Goal: Task Accomplishment & Management: Manage account settings

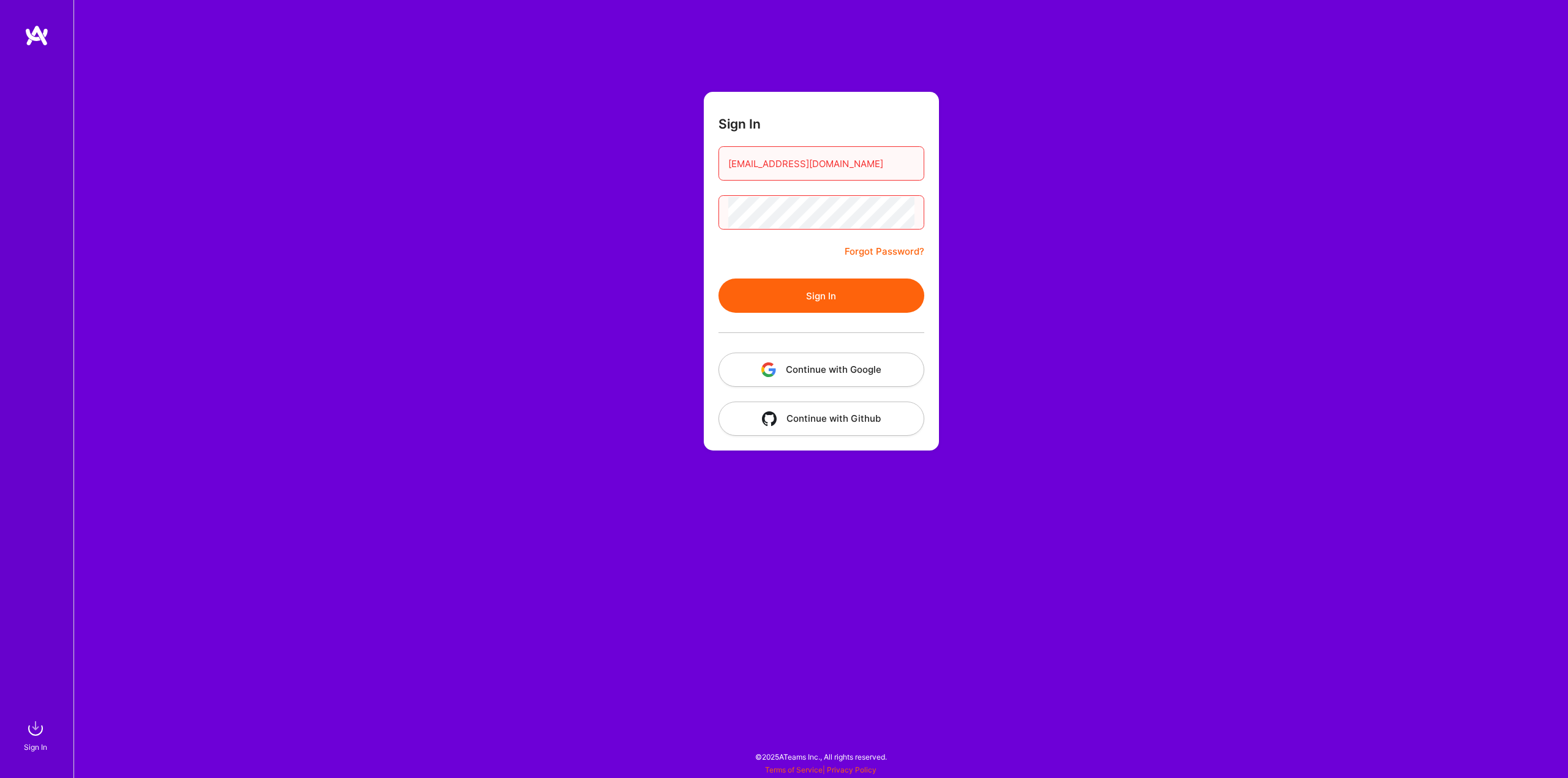
click at [837, 301] on button "Sign In" at bounding box center [821, 295] width 206 height 34
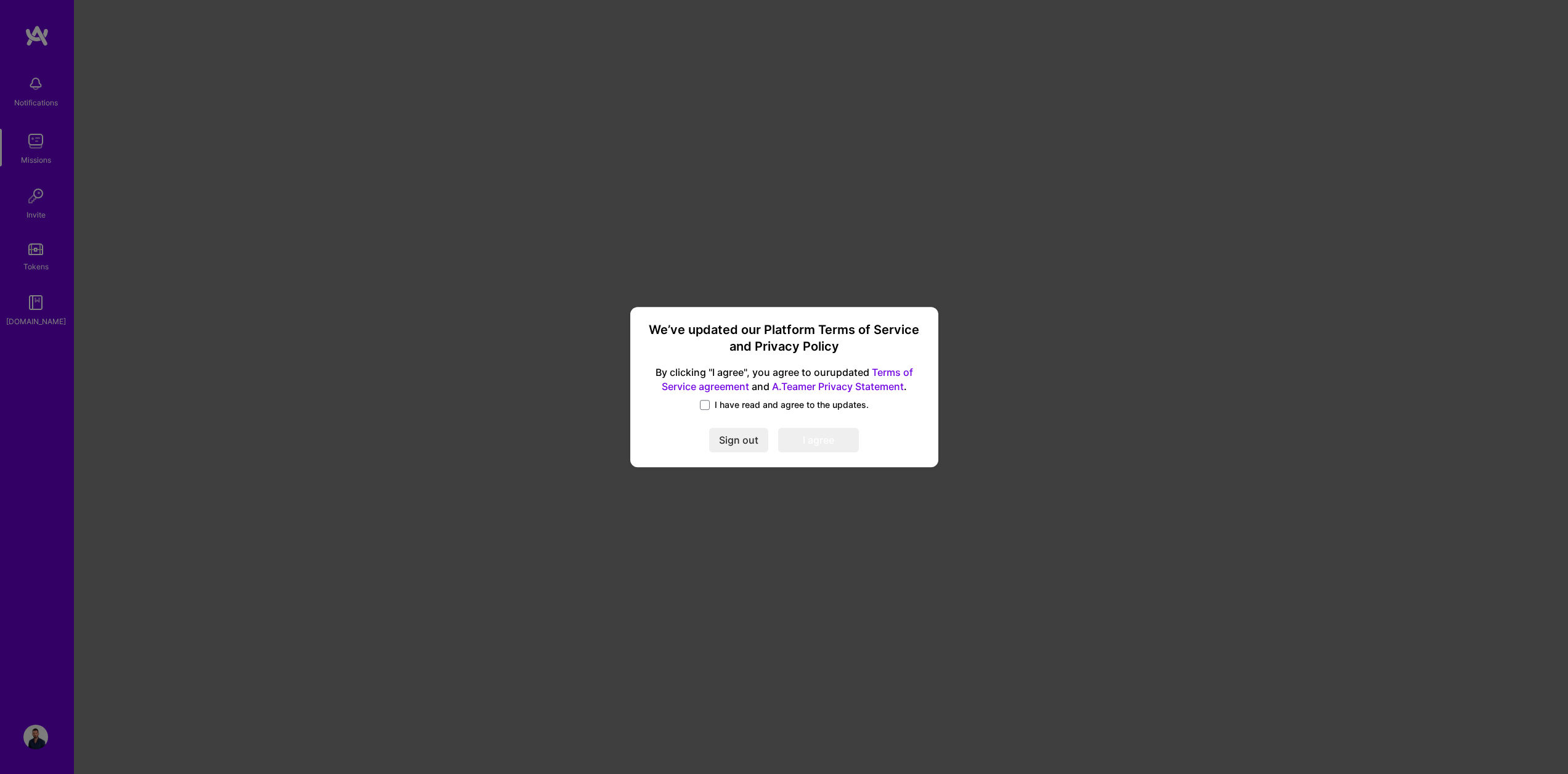
click at [741, 408] on span "I have read and agree to the updates." at bounding box center [791, 405] width 154 height 12
click at [0, 0] on input "I have read and agree to the updates." at bounding box center [0, 0] width 0 height 0
click at [808, 440] on button "I agree" at bounding box center [819, 440] width 81 height 25
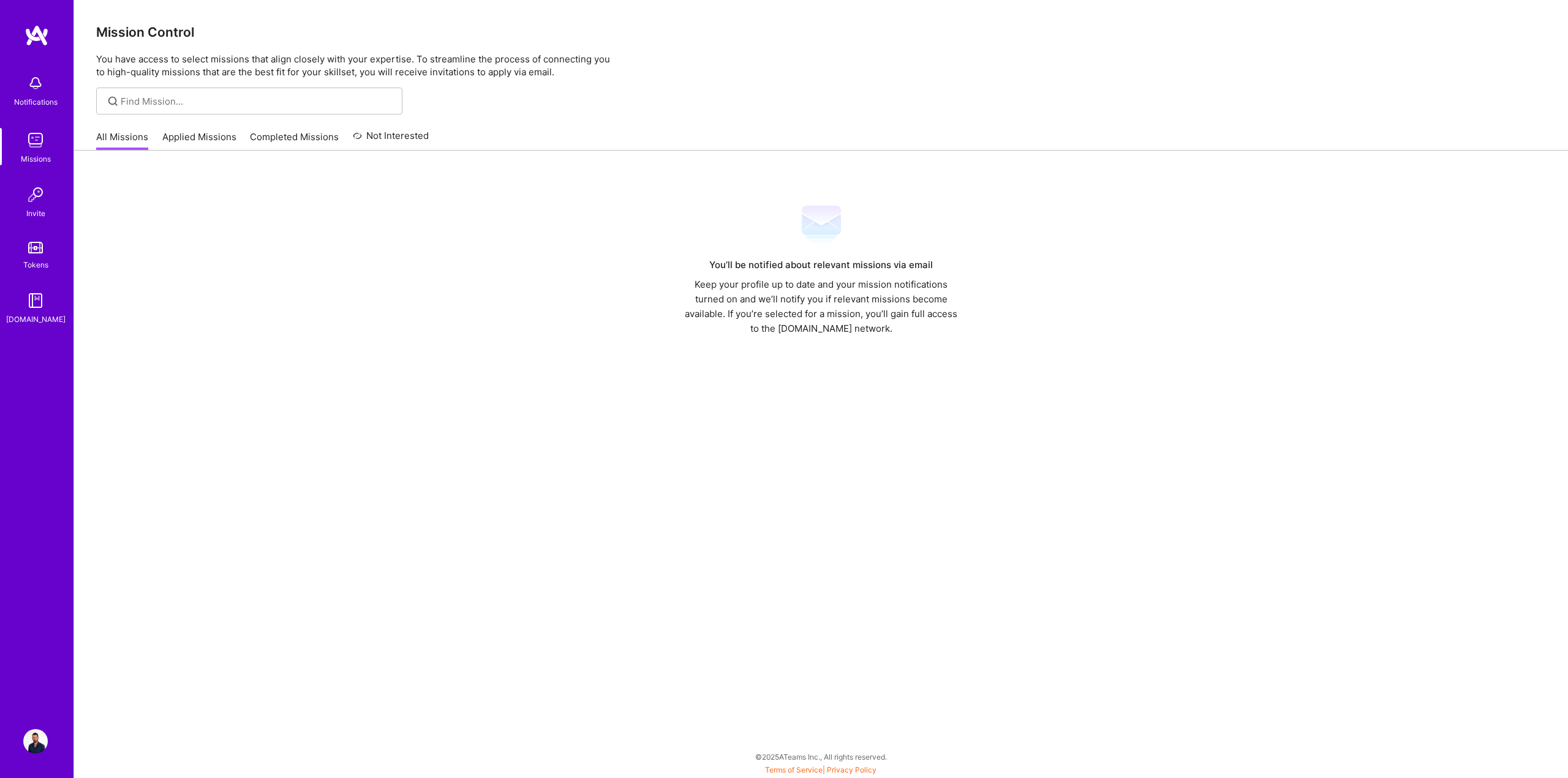
drag, startPoint x: 620, startPoint y: 292, endPoint x: 624, endPoint y: 286, distance: 7.2
click at [621, 290] on div "You’ll be notified about relevant missions via email Keep your profile up to da…" at bounding box center [821, 270] width 1450 height 132
click at [45, 137] on img at bounding box center [36, 140] width 24 height 24
click at [49, 87] on div "Notifications" at bounding box center [35, 90] width 76 height 42
click at [41, 152] on img at bounding box center [36, 140] width 24 height 24
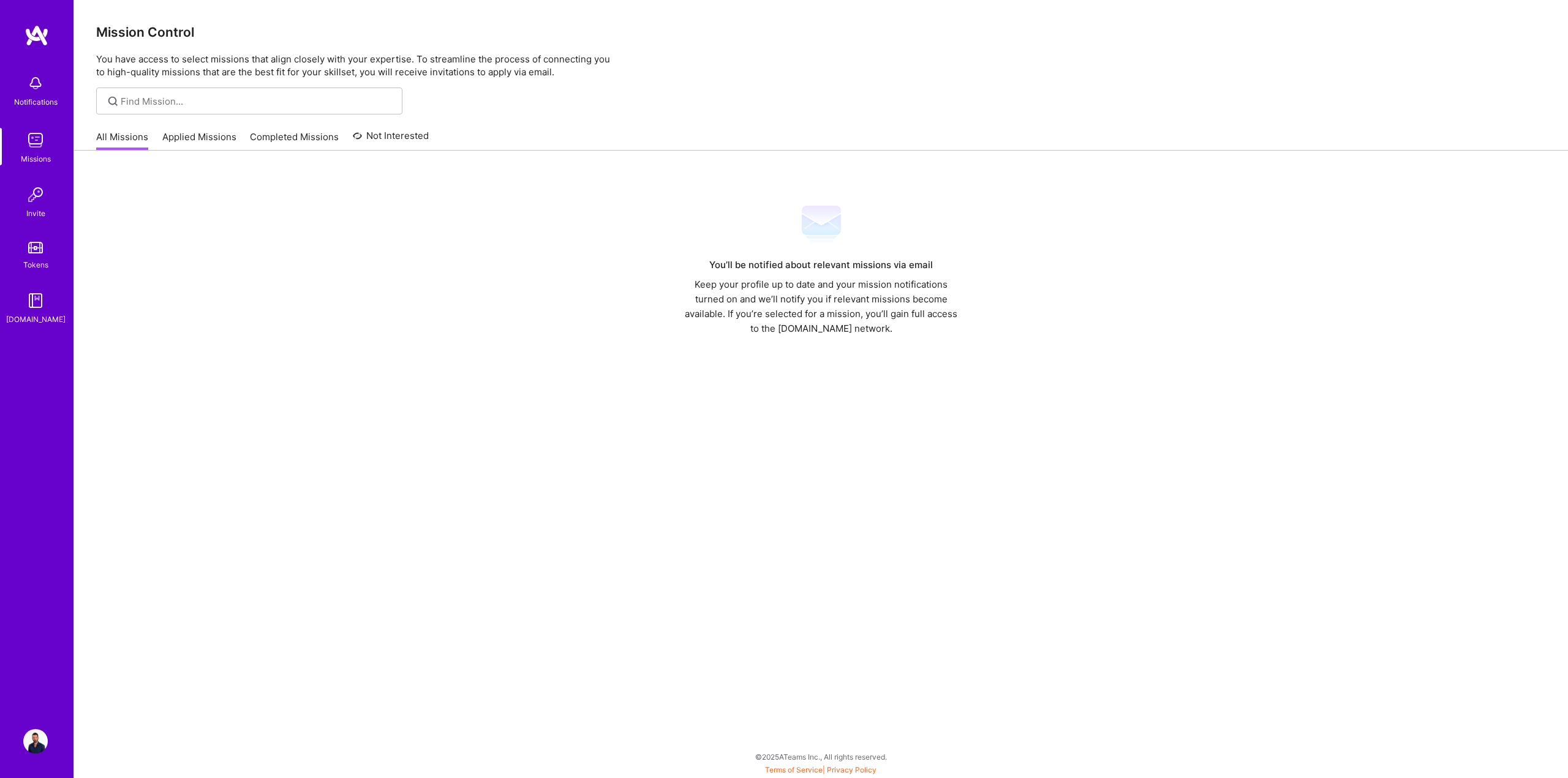
click at [217, 143] on link "Applied Missions" at bounding box center [199, 140] width 74 height 20
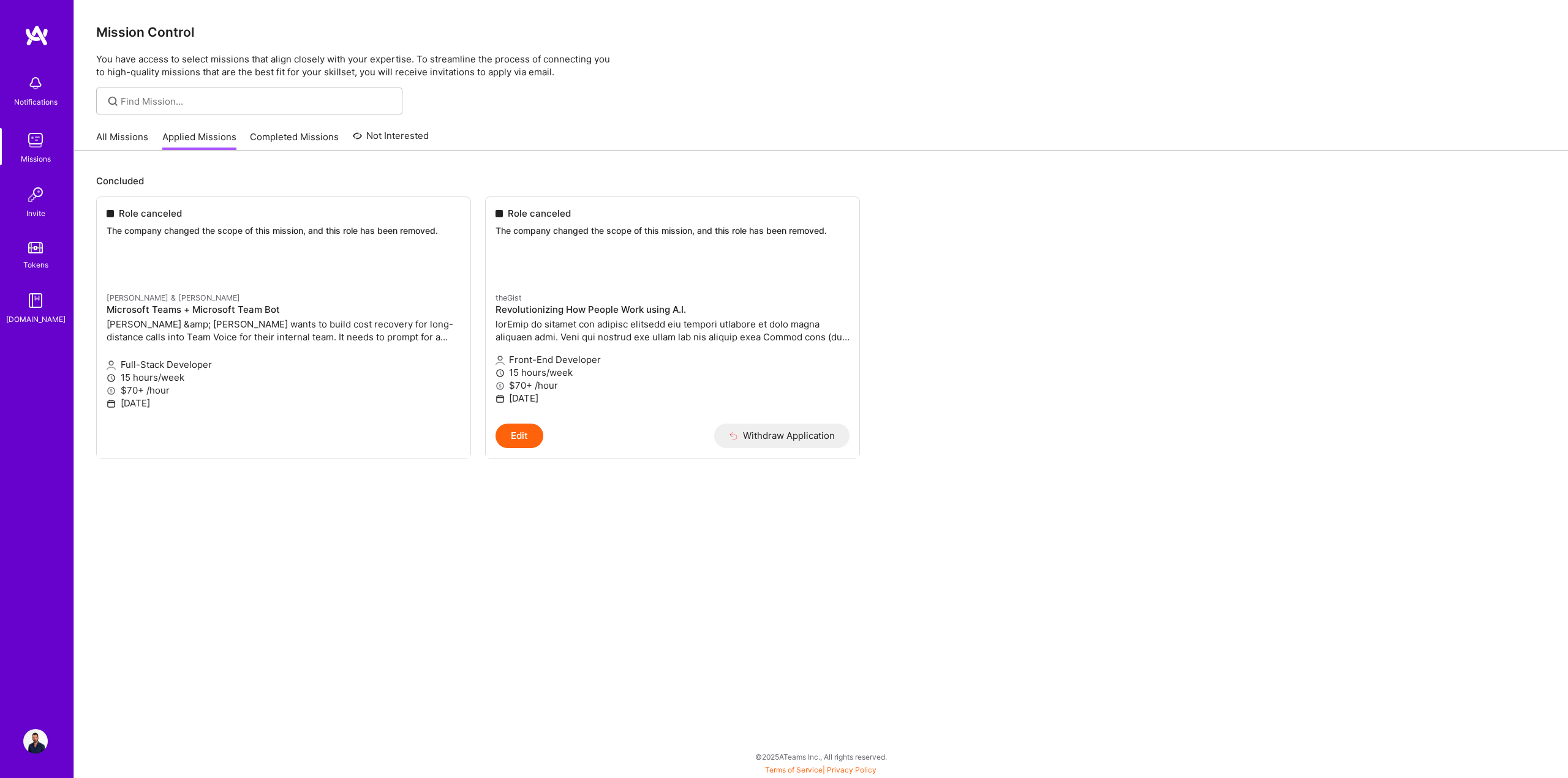
drag, startPoint x: 288, startPoint y: 137, endPoint x: 300, endPoint y: 135, distance: 12.2
click at [289, 137] on link "Completed Missions" at bounding box center [295, 140] width 89 height 20
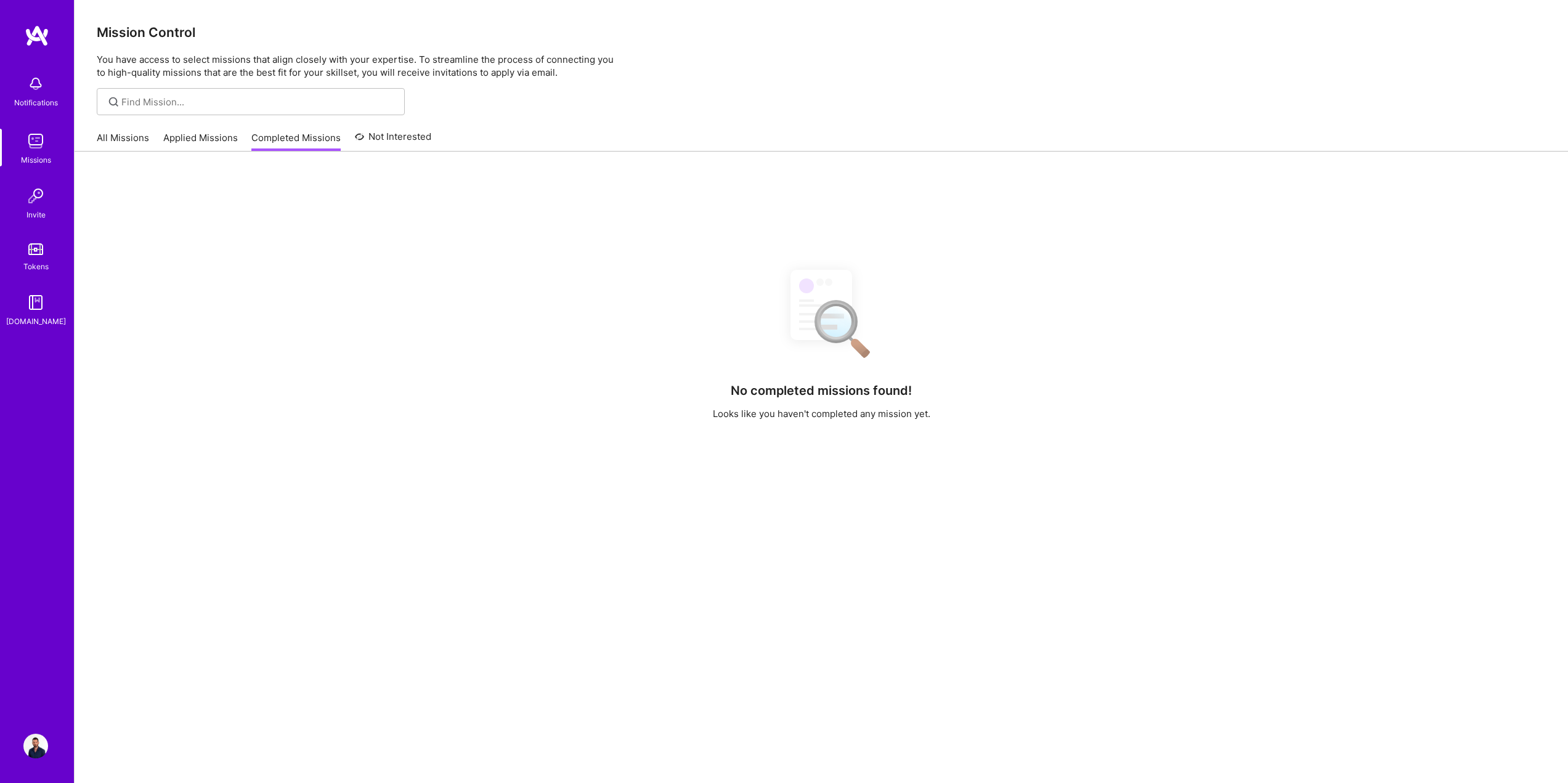
click at [211, 142] on link "Applied Missions" at bounding box center [200, 141] width 74 height 20
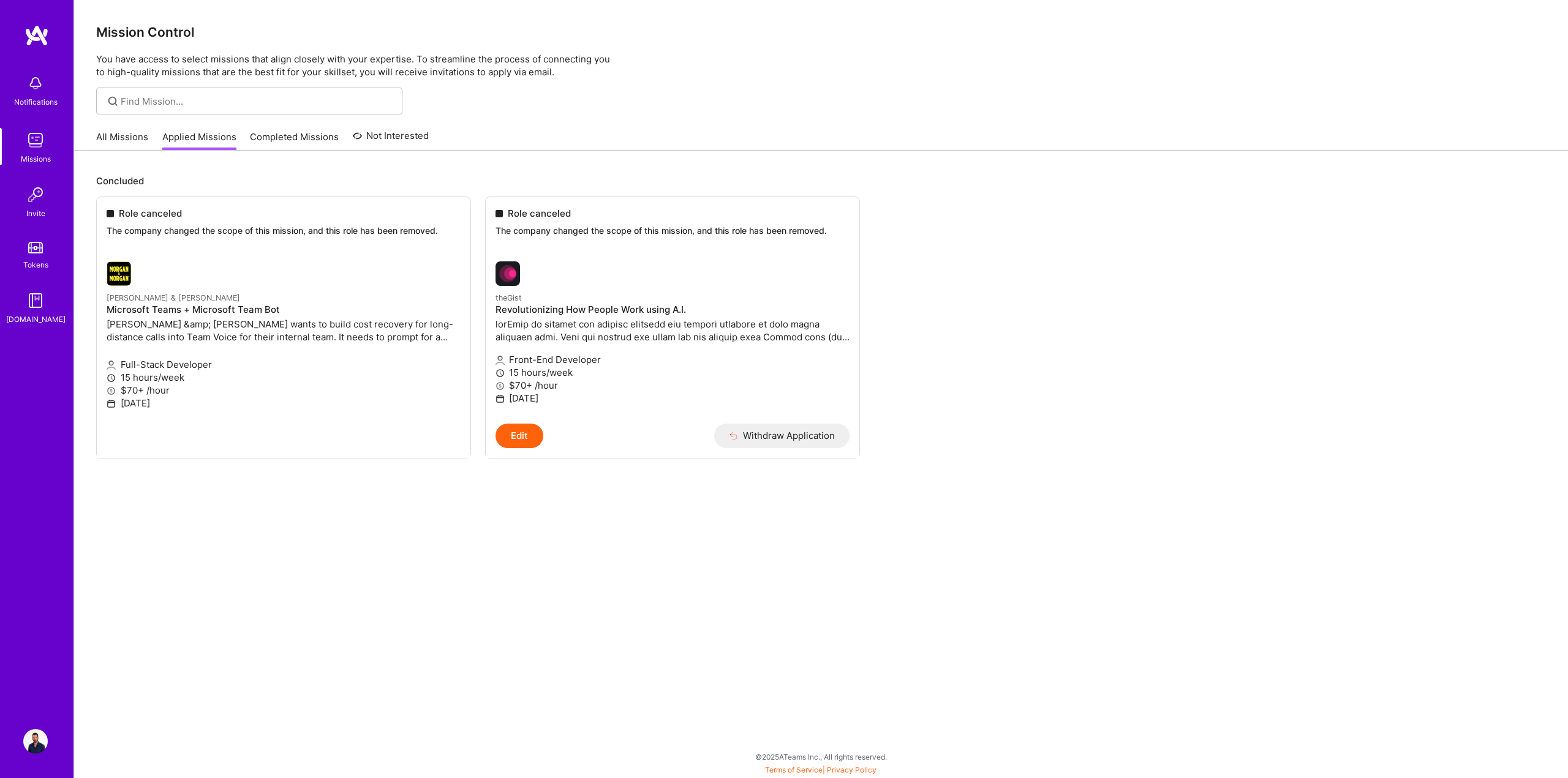
click at [122, 139] on link "All Missions" at bounding box center [122, 140] width 52 height 20
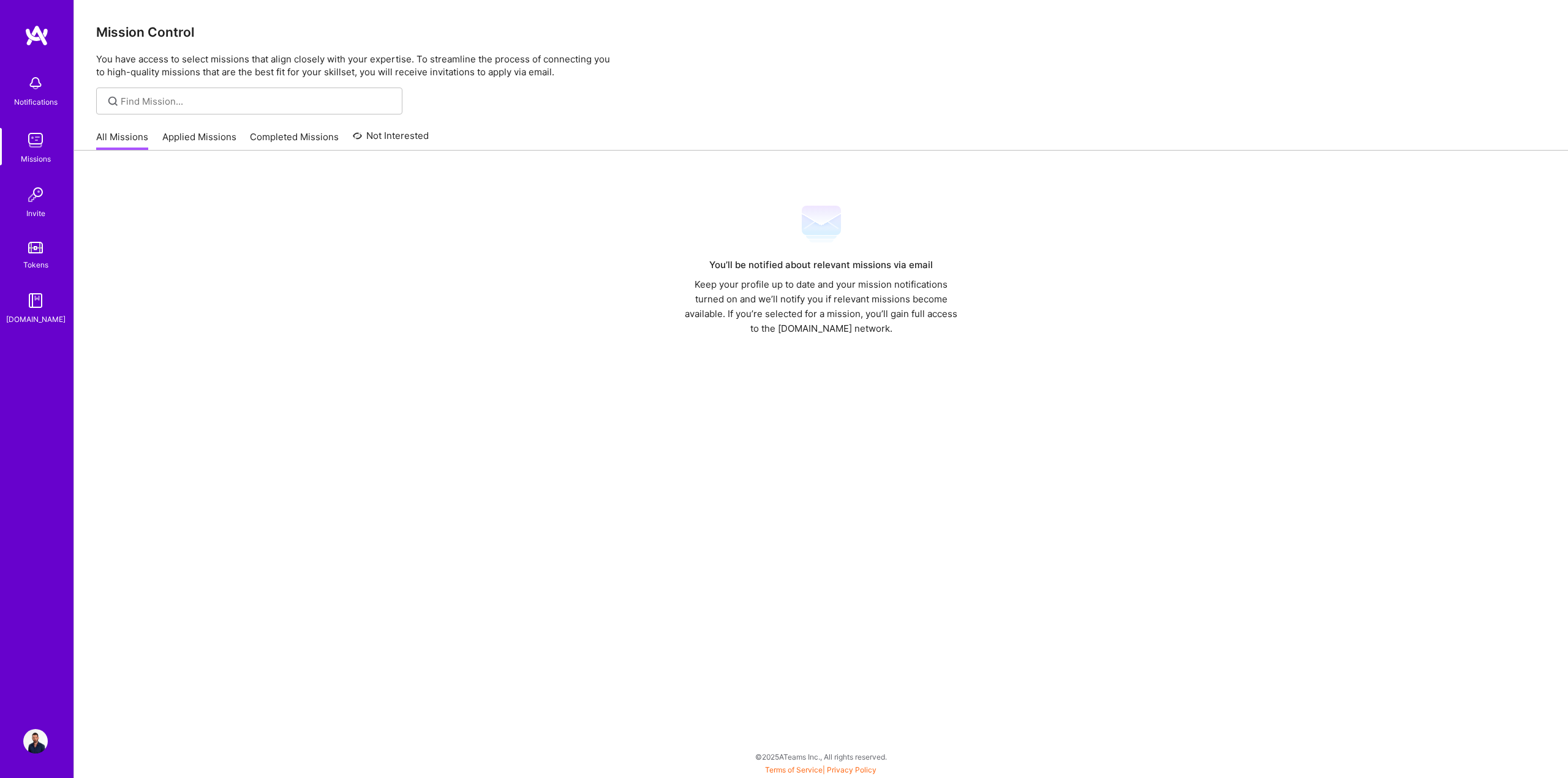
click at [39, 727] on div "Notifications Missions Invite Tokens [DOMAIN_NAME] Profile" at bounding box center [37, 389] width 73 height 778
click at [36, 735] on img at bounding box center [36, 741] width 24 height 24
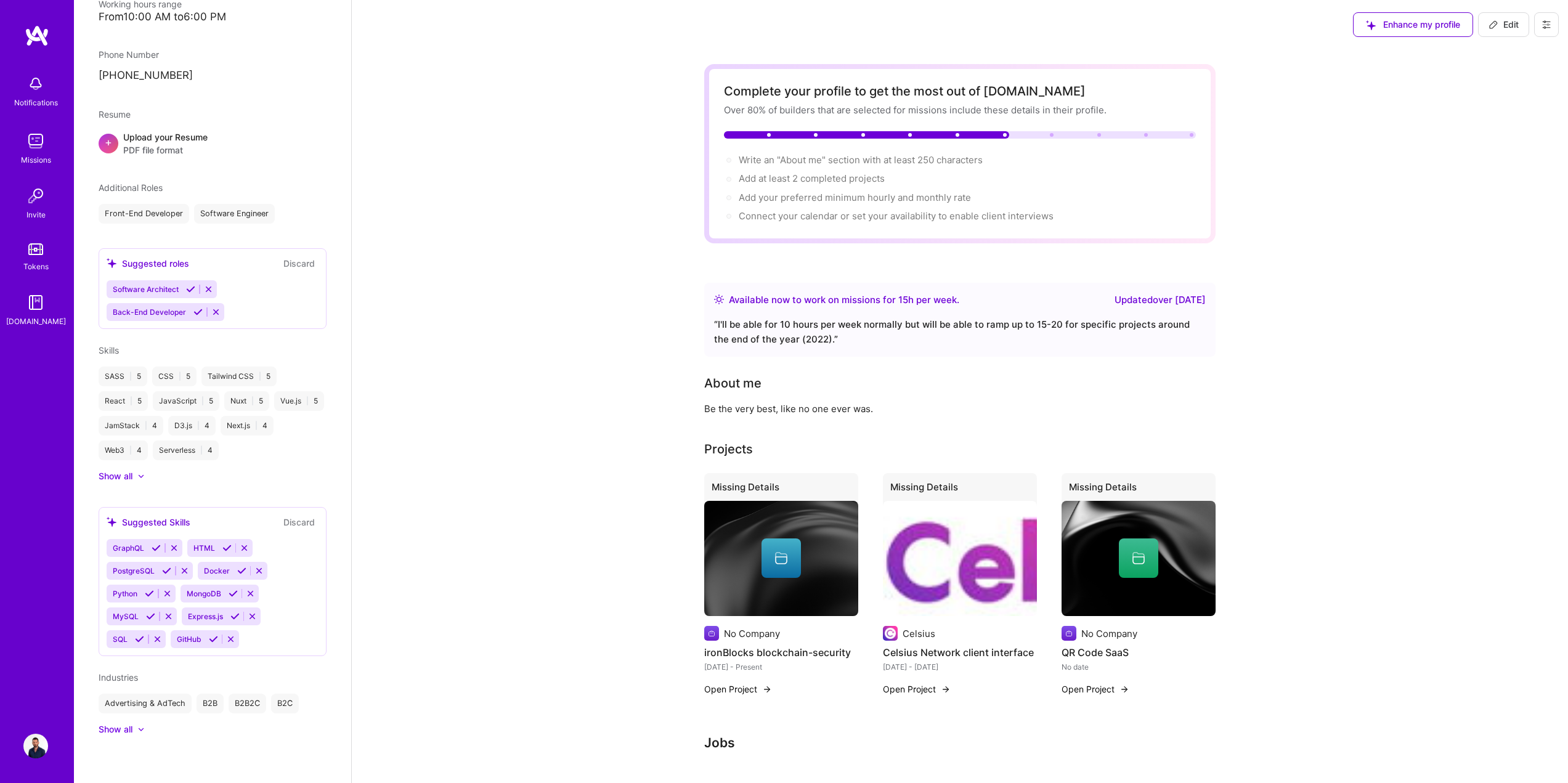
scroll to position [292, 0]
click at [123, 400] on div "React | 5" at bounding box center [123, 399] width 49 height 19
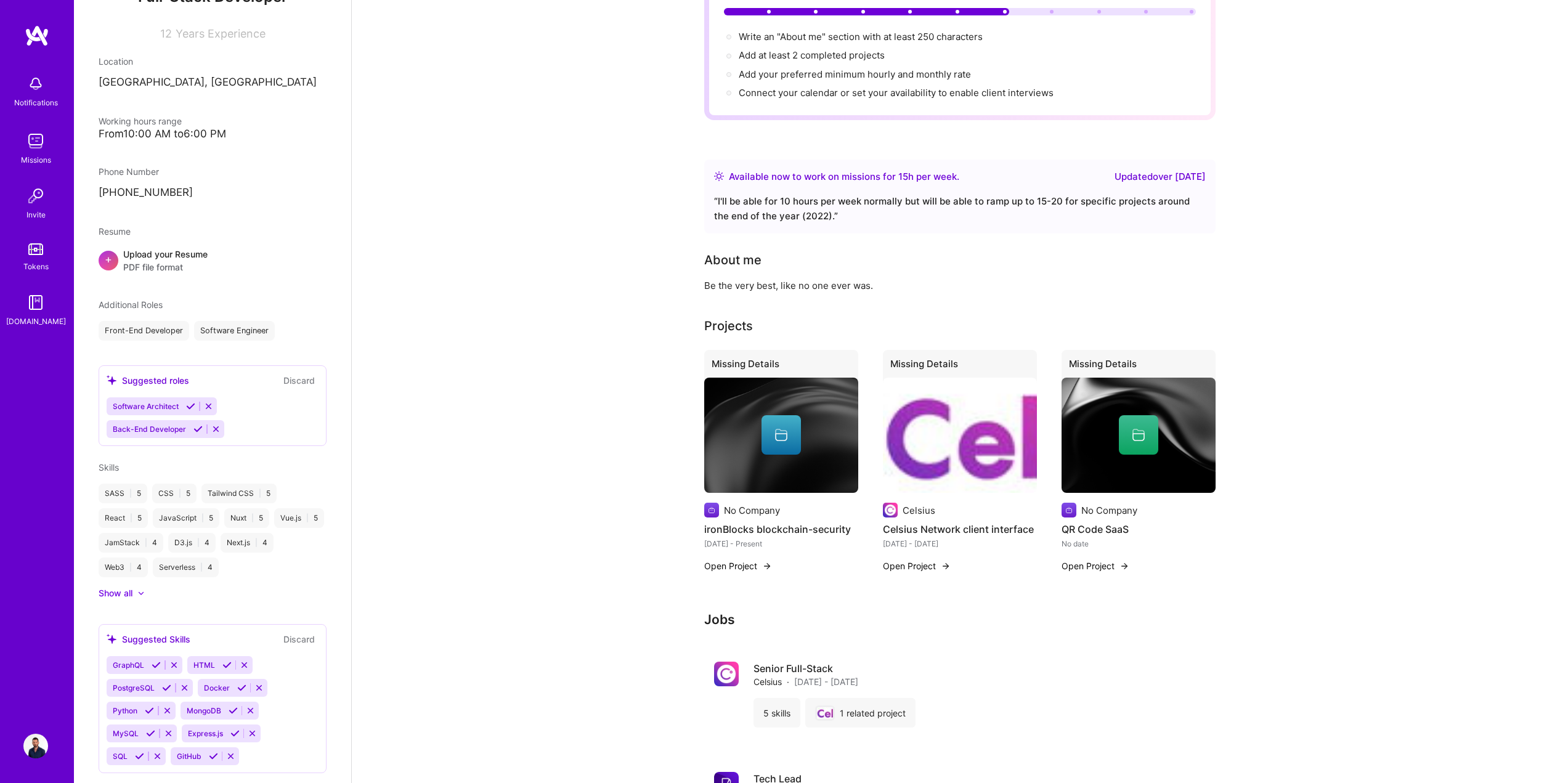
scroll to position [169, 0]
click at [192, 410] on icon at bounding box center [190, 410] width 10 height 10
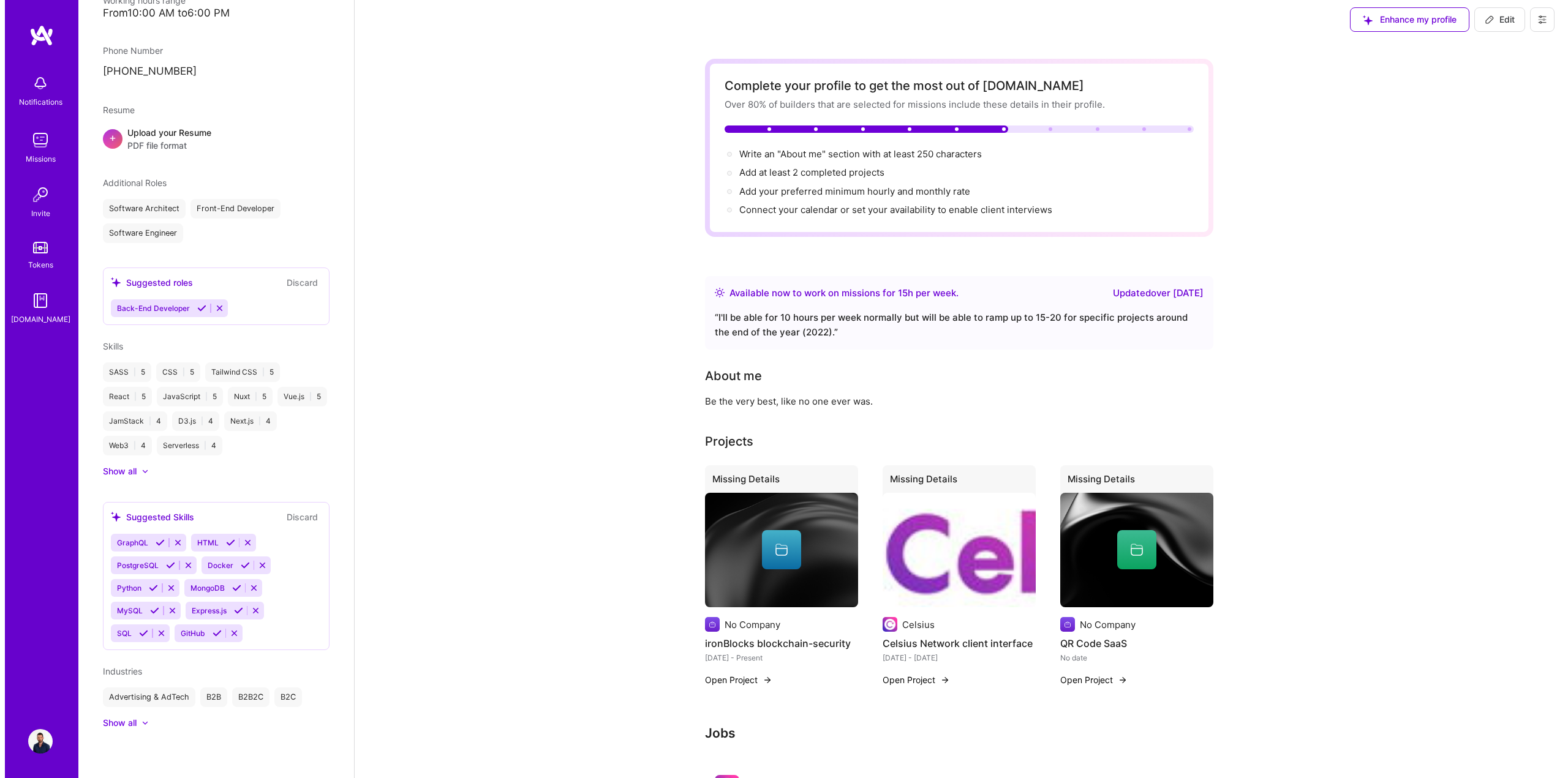
scroll to position [0, 0]
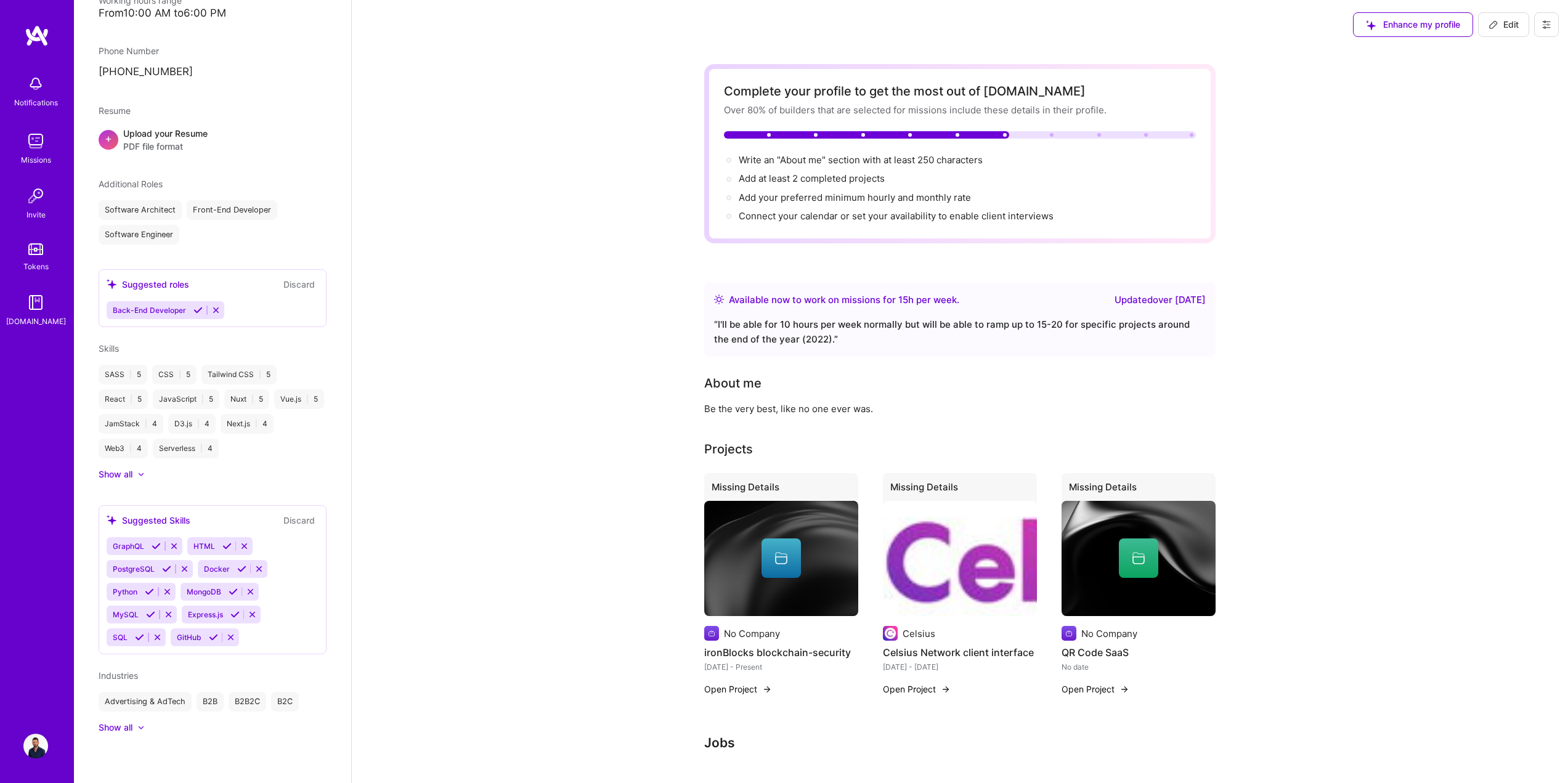
click at [35, 132] on img at bounding box center [36, 141] width 25 height 25
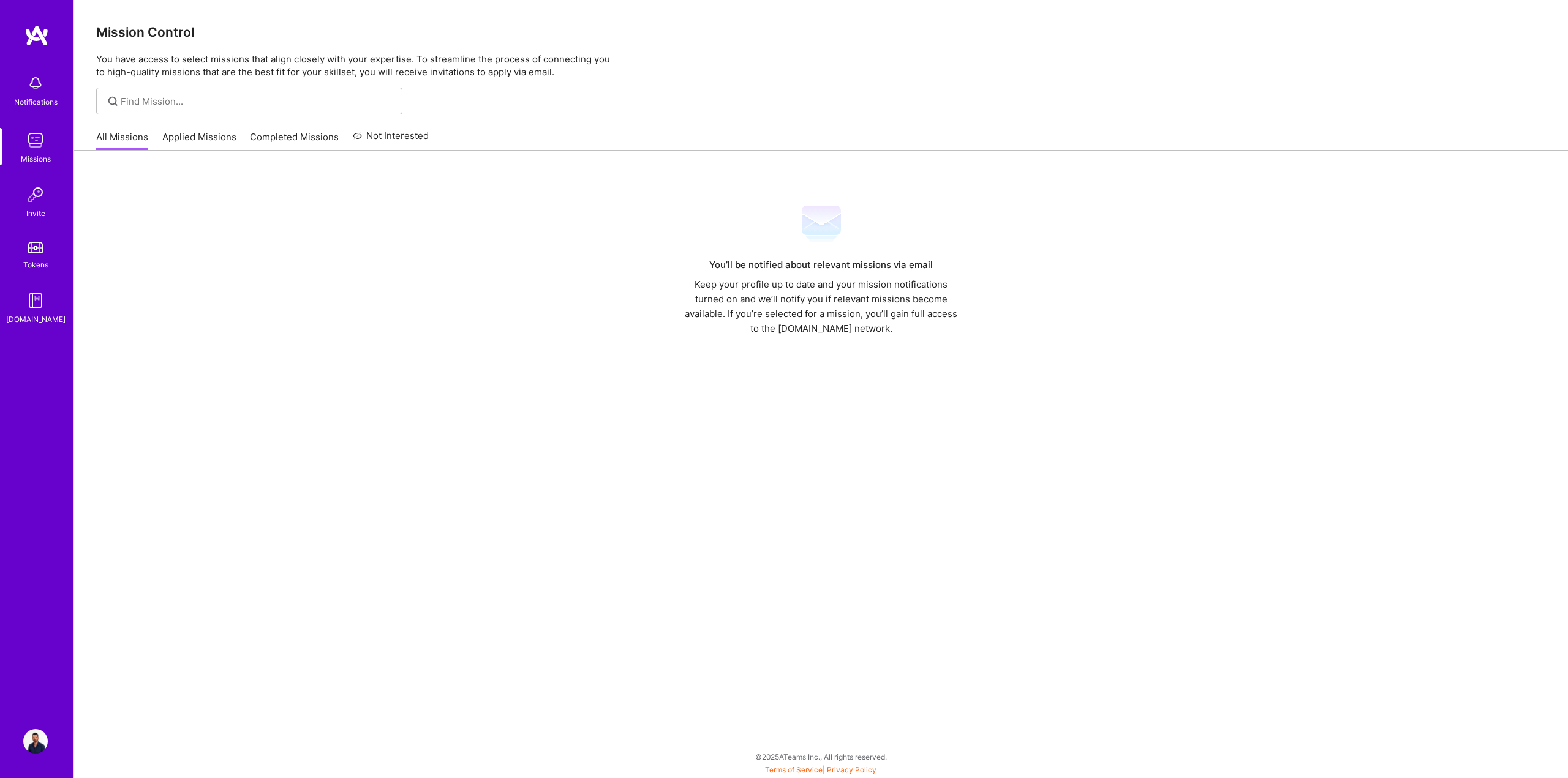
click at [182, 139] on link "Applied Missions" at bounding box center [199, 140] width 74 height 20
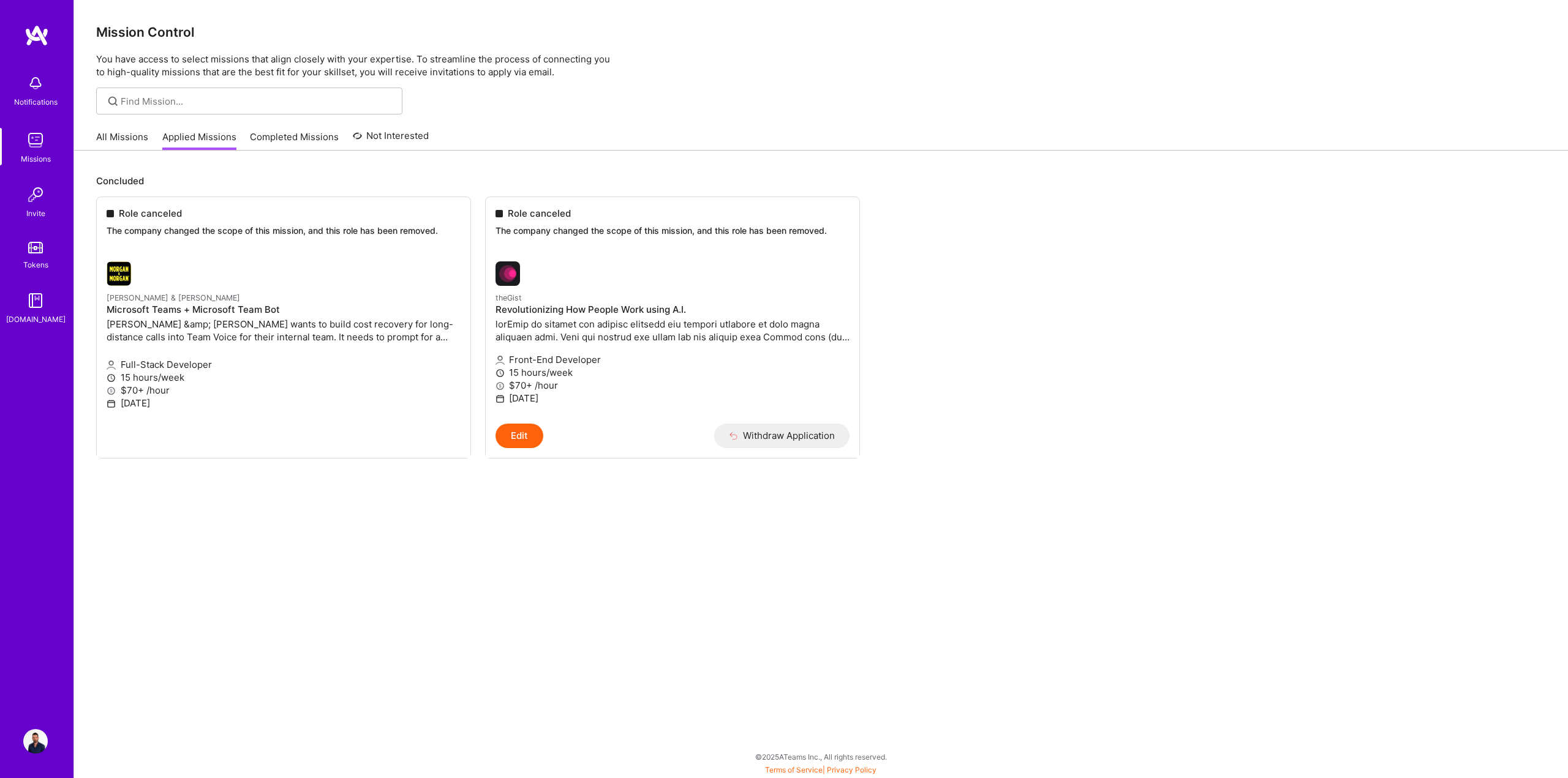
click at [119, 137] on link "All Missions" at bounding box center [122, 140] width 52 height 20
